Goal: Task Accomplishment & Management: Manage account settings

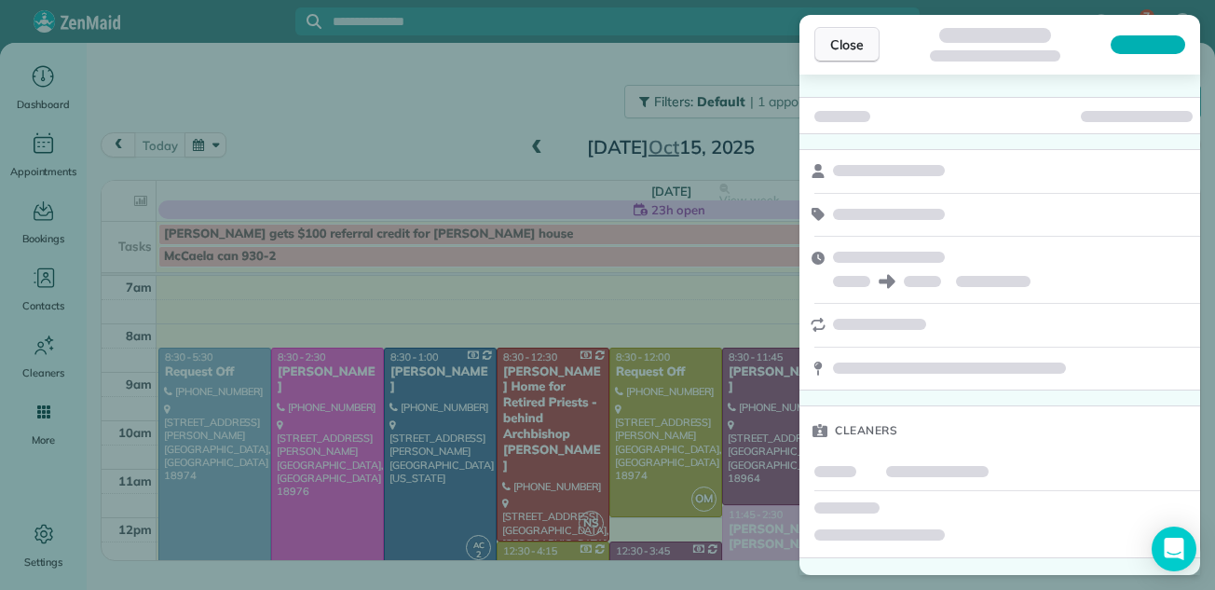
click at [831, 41] on span "Close" at bounding box center [847, 44] width 34 height 19
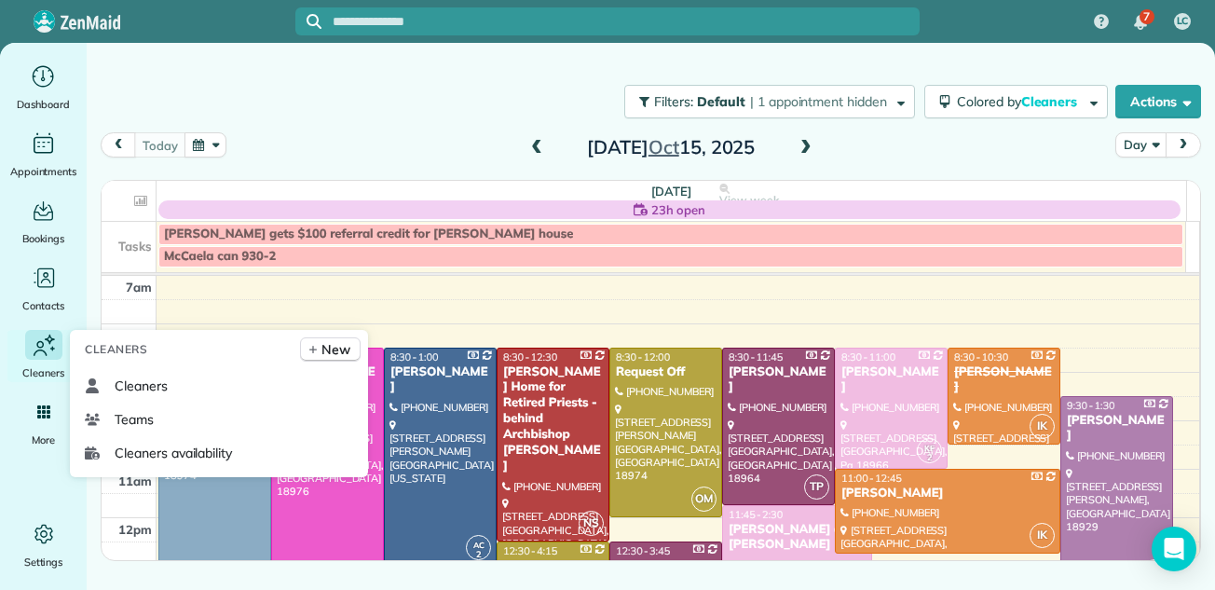
click at [39, 364] on span "Cleaners" at bounding box center [43, 372] width 42 height 19
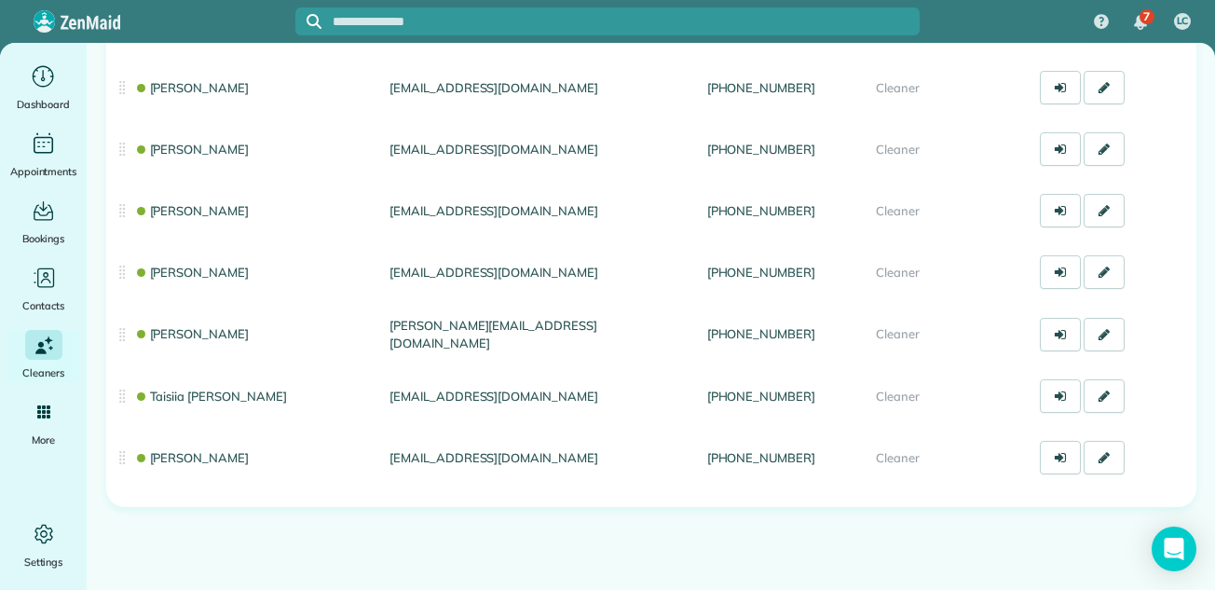
scroll to position [821, 0]
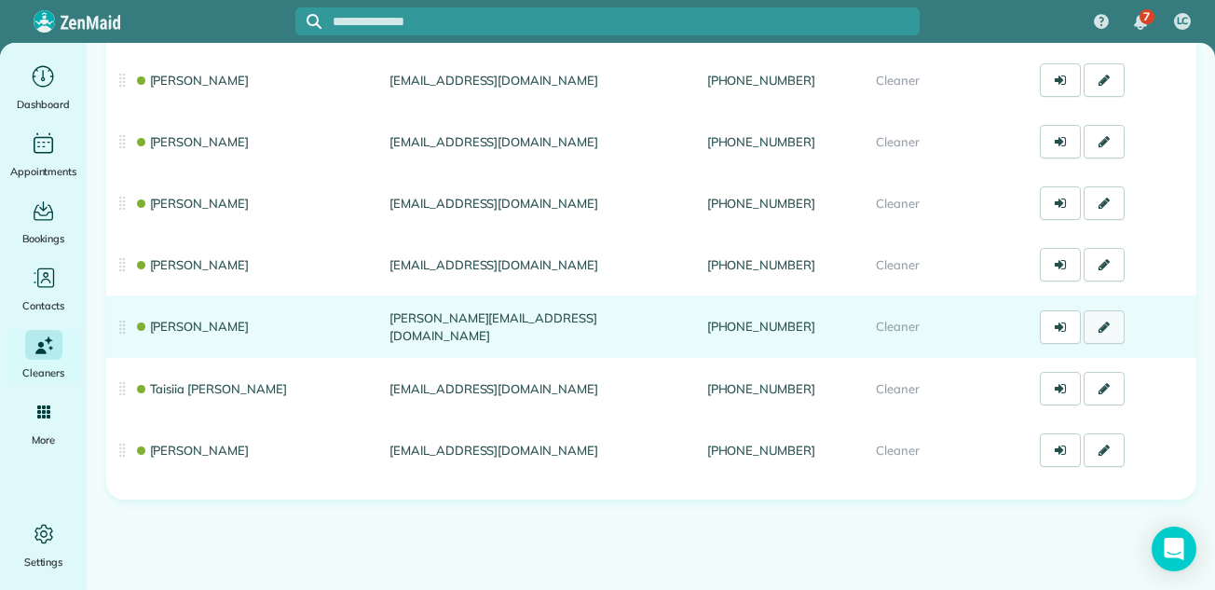
click at [1098, 320] on icon at bounding box center [1103, 326] width 11 height 13
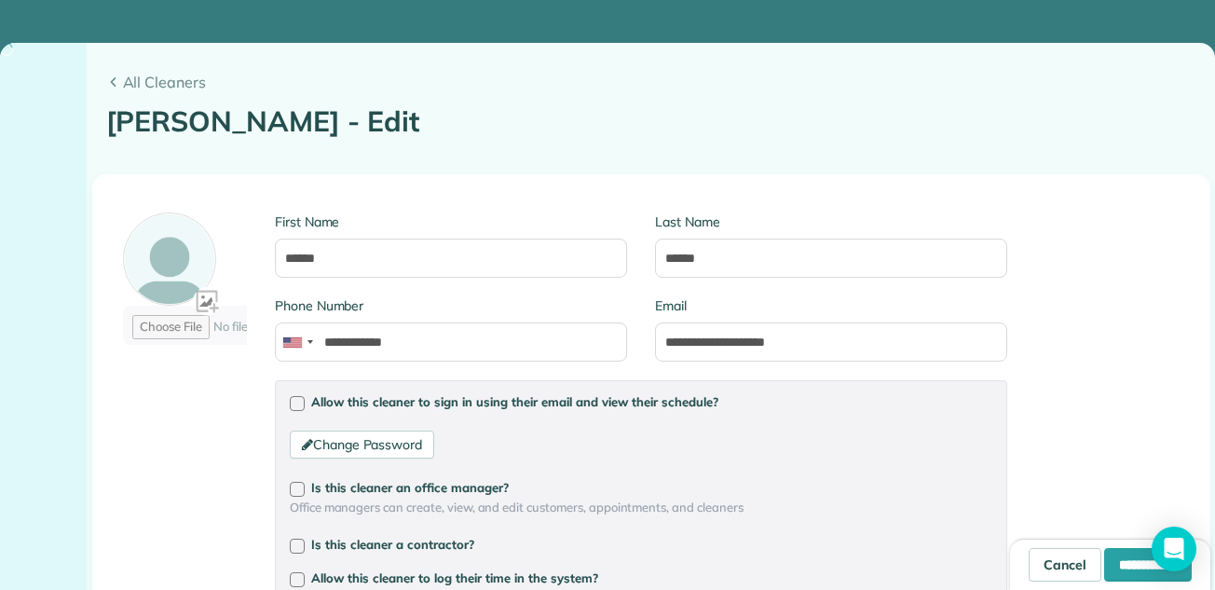
type input "**********"
click at [141, 82] on span "All Cleaners" at bounding box center [659, 82] width 1073 height 22
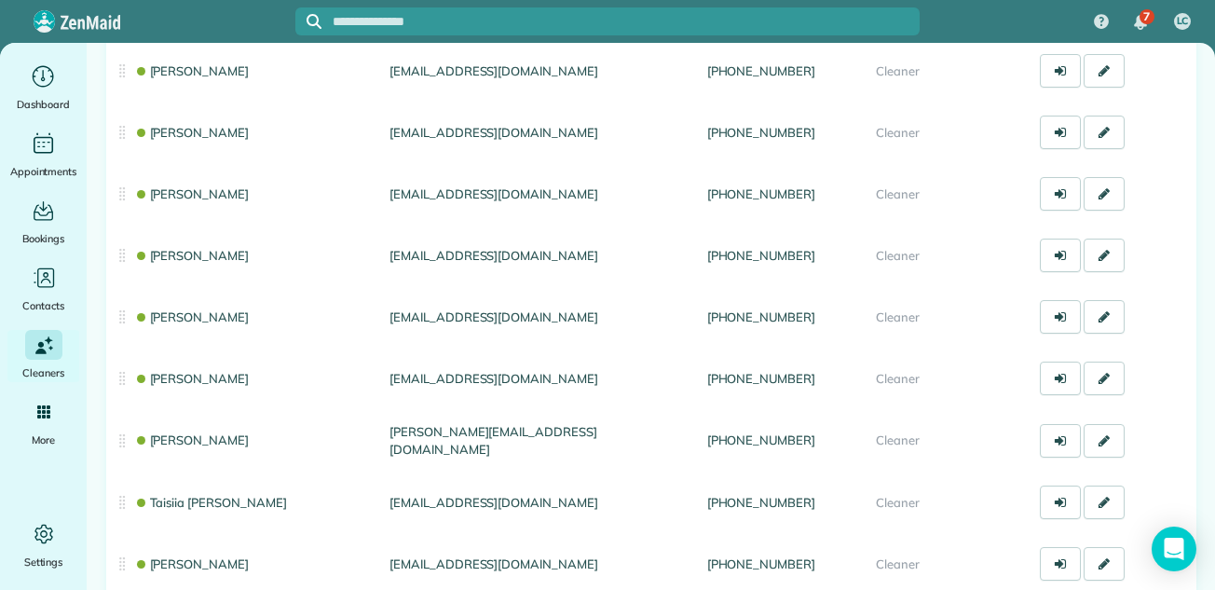
scroll to position [795, 0]
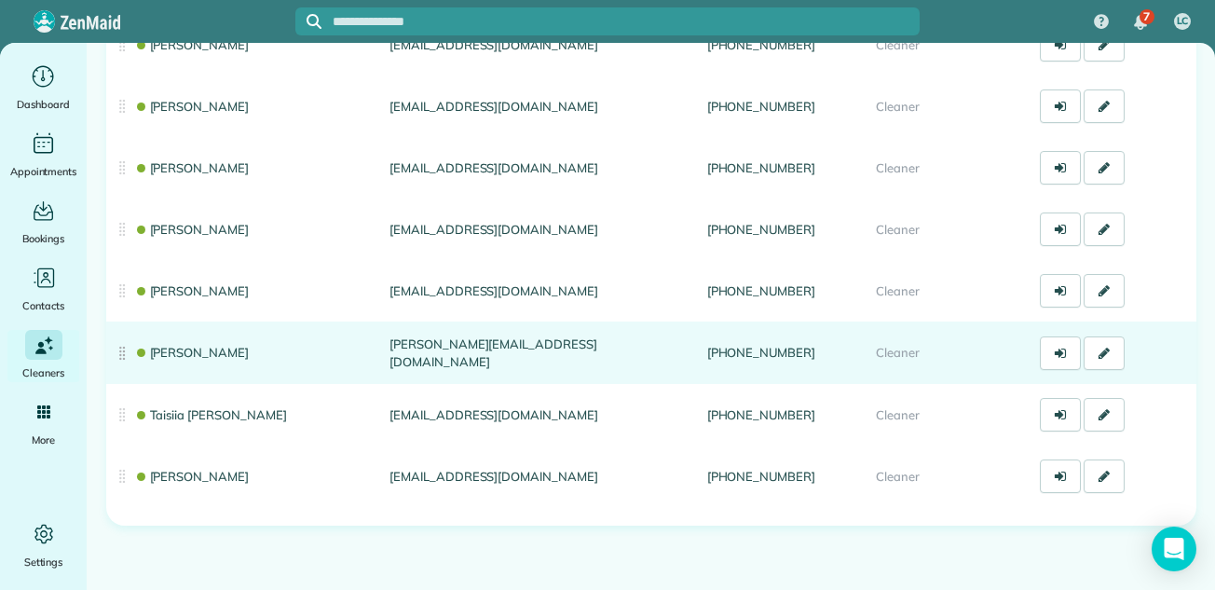
click at [163, 350] on link "[PERSON_NAME]" at bounding box center [191, 352] width 115 height 15
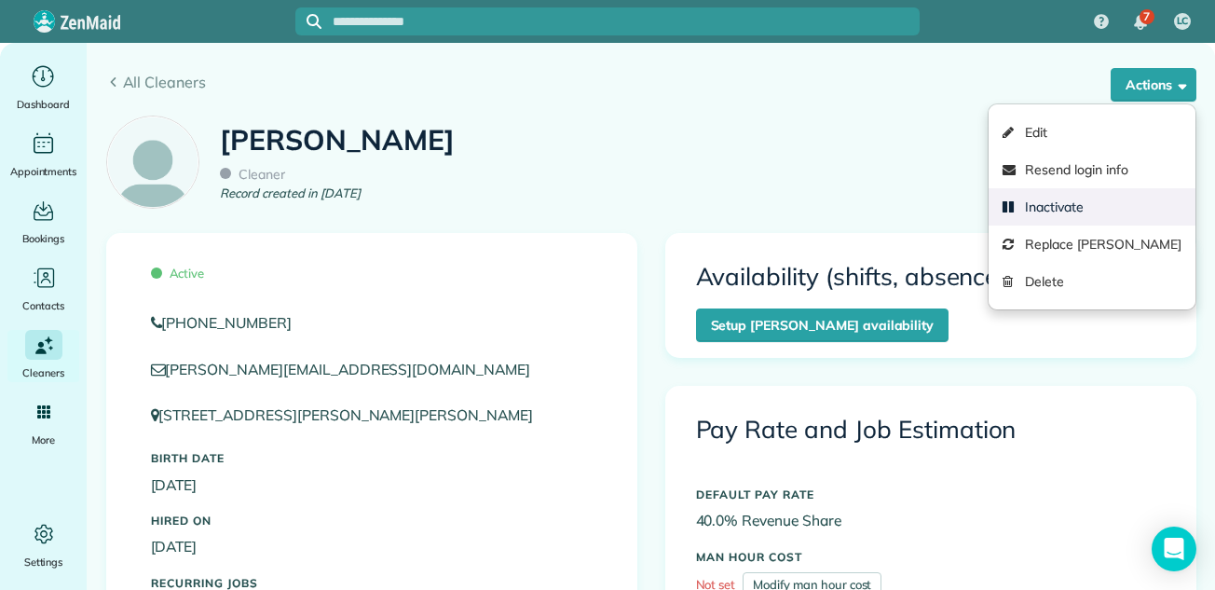
click at [1062, 197] on link "Inactivate" at bounding box center [1091, 206] width 206 height 37
